Goal: Navigation & Orientation: Find specific page/section

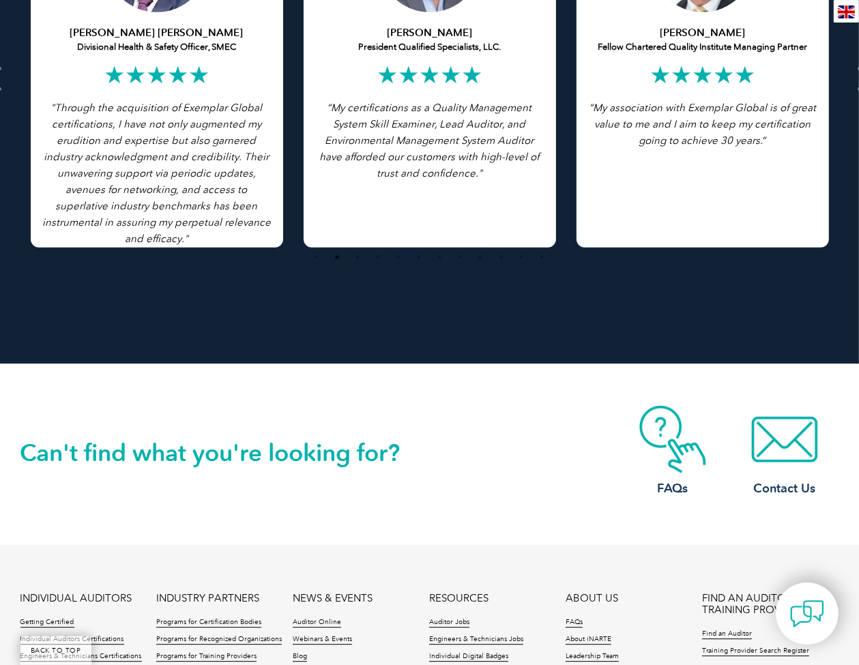
scroll to position [3079, 0]
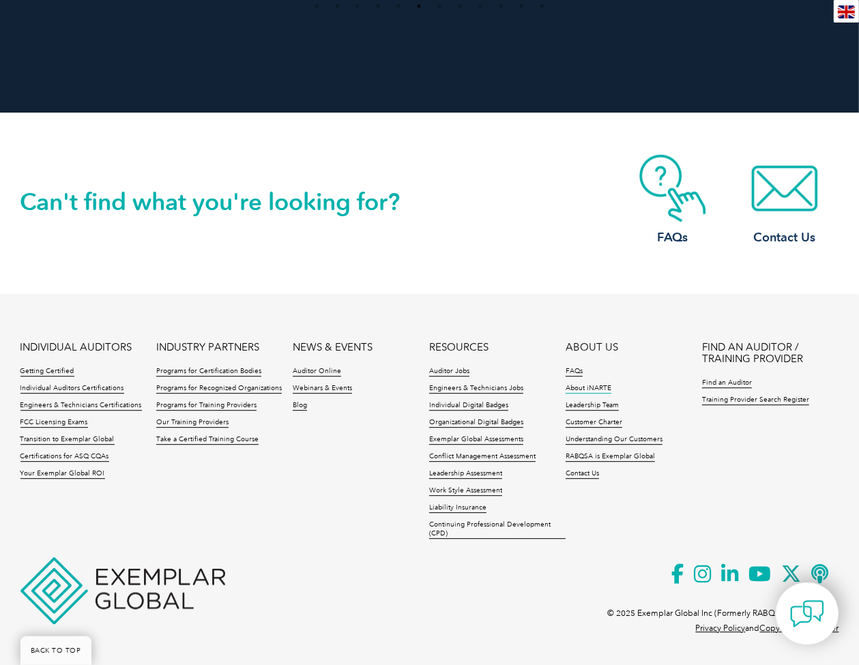
click at [588, 390] on link "About iNARTE" at bounding box center [589, 389] width 46 height 10
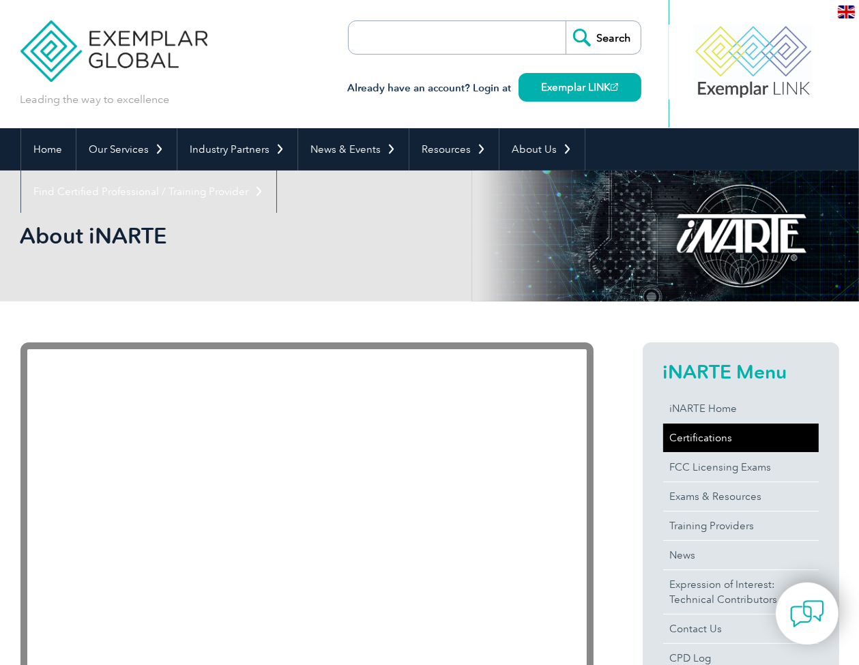
click at [708, 436] on link "Certifications" at bounding box center [741, 438] width 156 height 29
